Goal: Check status

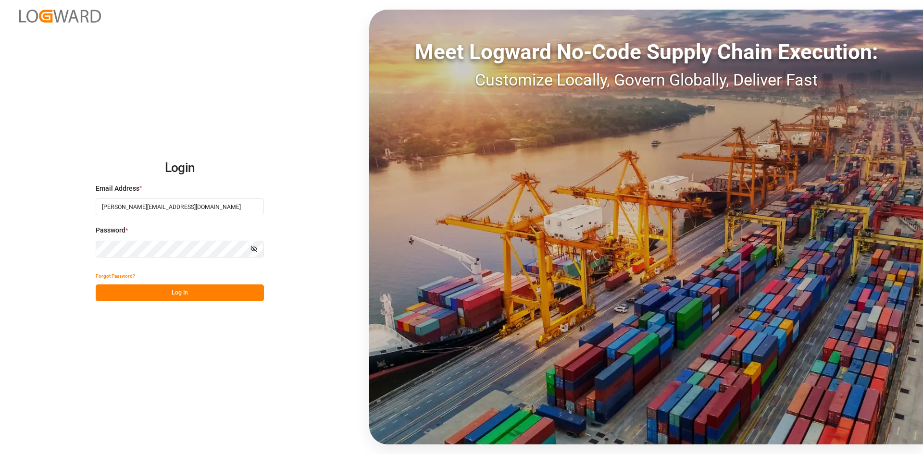
click at [179, 285] on button "Log In" at bounding box center [180, 293] width 168 height 17
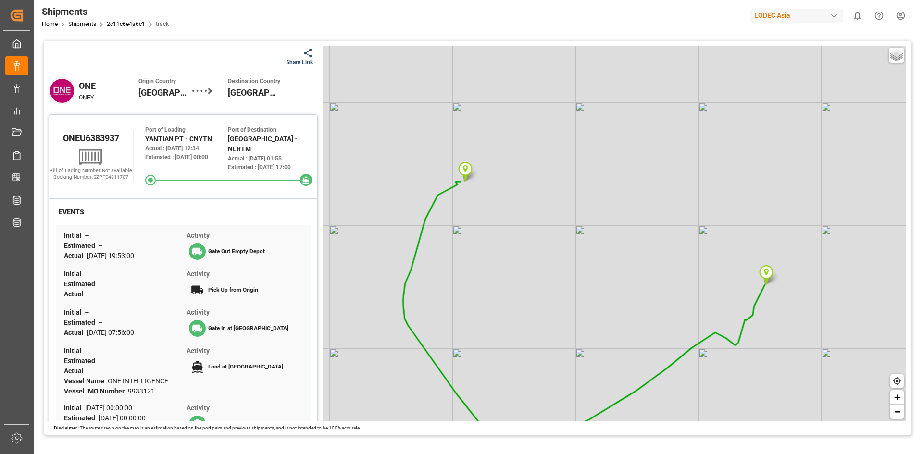
drag, startPoint x: 671, startPoint y: 269, endPoint x: 645, endPoint y: 253, distance: 30.2
click at [671, 269] on div "Basic Grayscale Streets Dark + −" at bounding box center [615, 233] width 584 height 375
click at [390, 174] on div "Basic Grayscale Streets Dark + −" at bounding box center [615, 233] width 584 height 375
